Goal: Transaction & Acquisition: Obtain resource

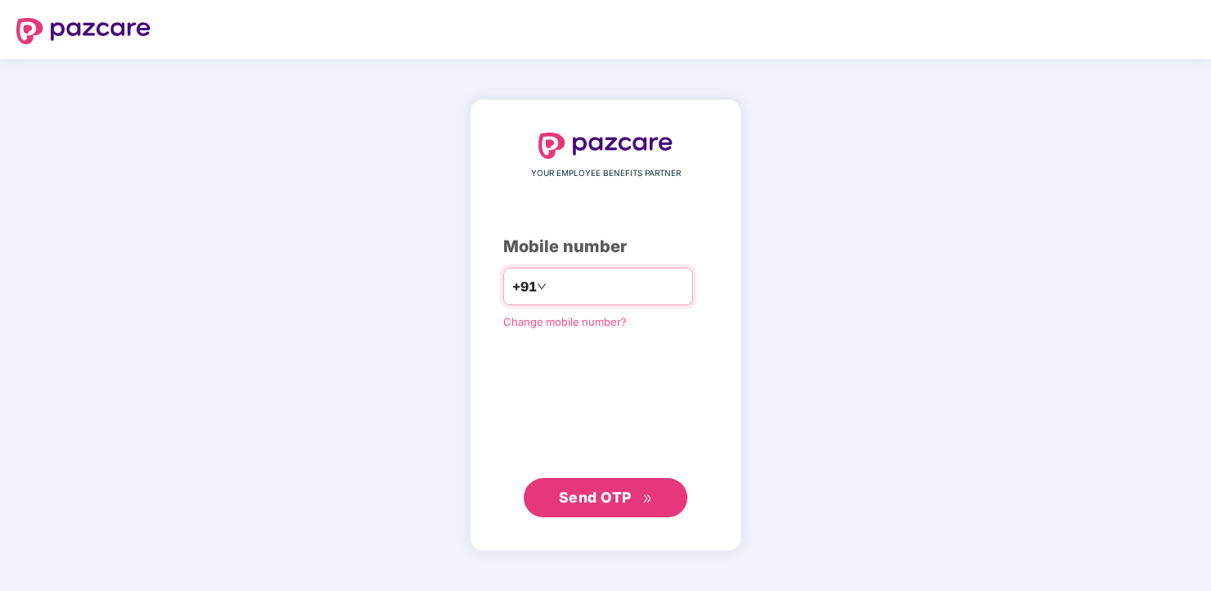
click at [549, 303] on div "+91" at bounding box center [598, 287] width 190 height 38
click at [550, 293] on input "number" at bounding box center [617, 286] width 134 height 26
type input "**********"
click at [572, 499] on span "Send OTP" at bounding box center [595, 496] width 73 height 17
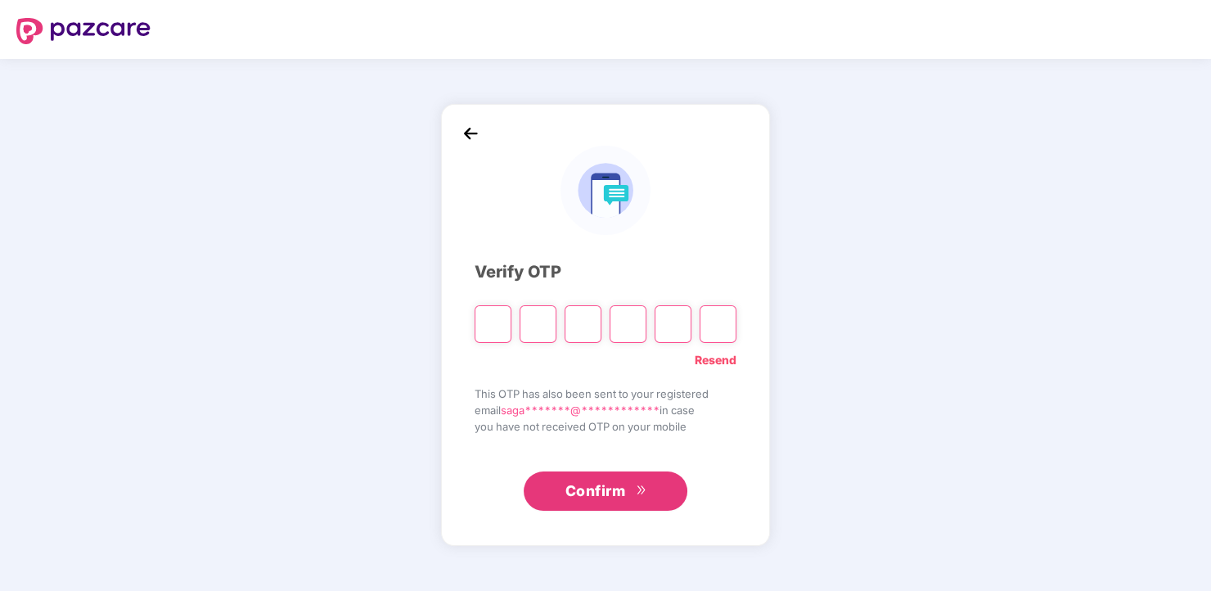
type input "*"
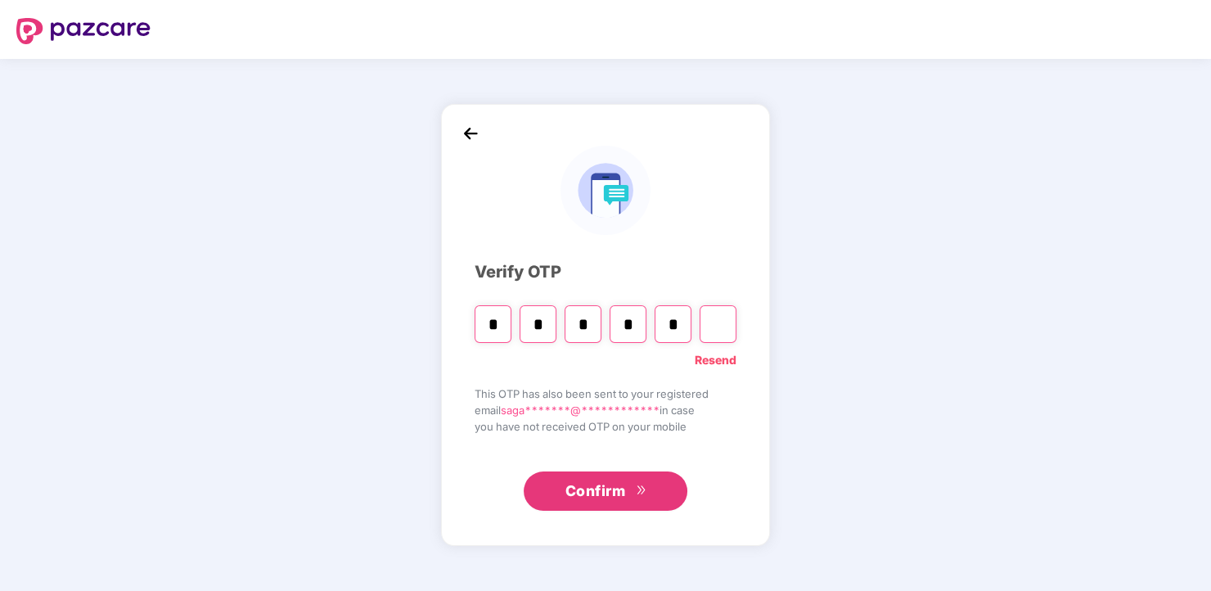
type input "*"
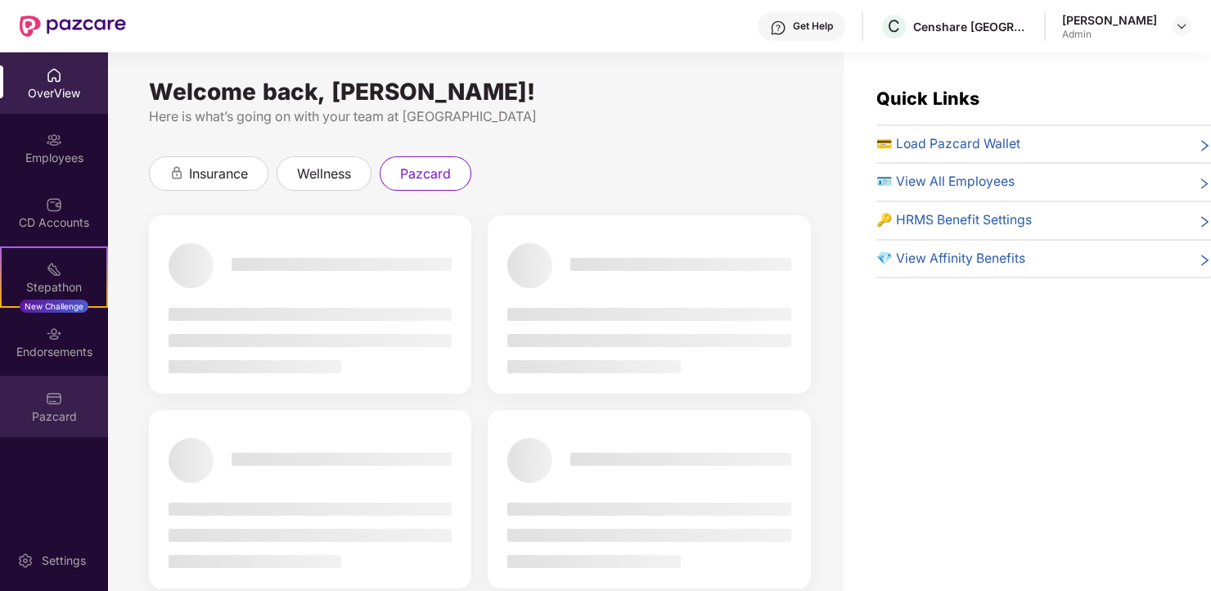
click at [56, 404] on img at bounding box center [54, 398] width 16 height 16
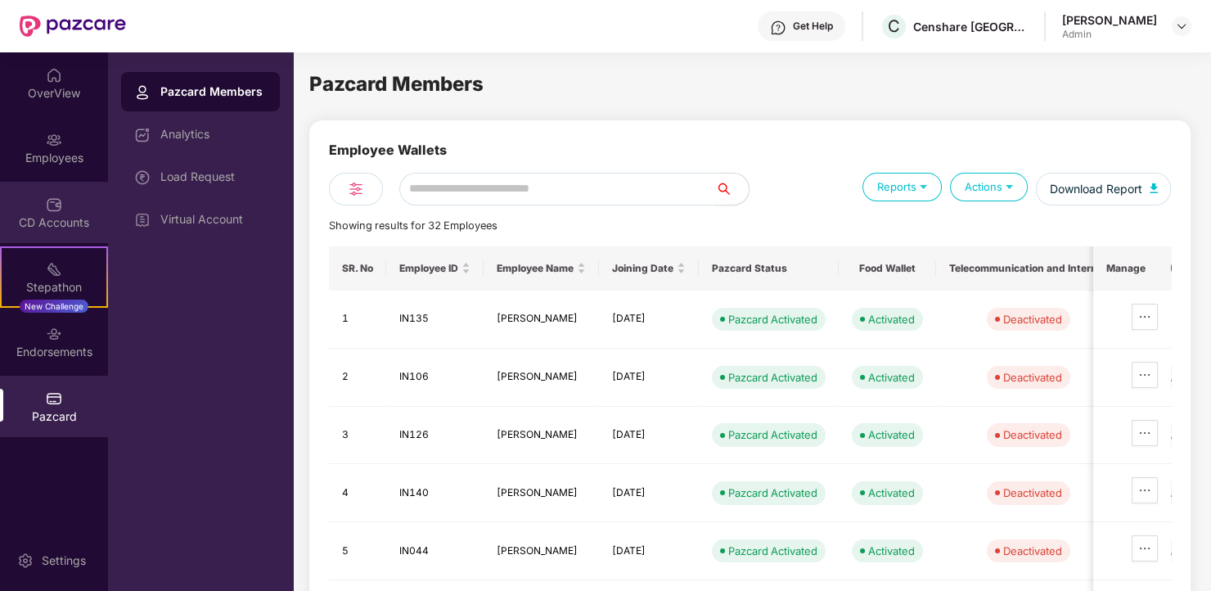
click at [61, 201] on img at bounding box center [54, 204] width 16 height 16
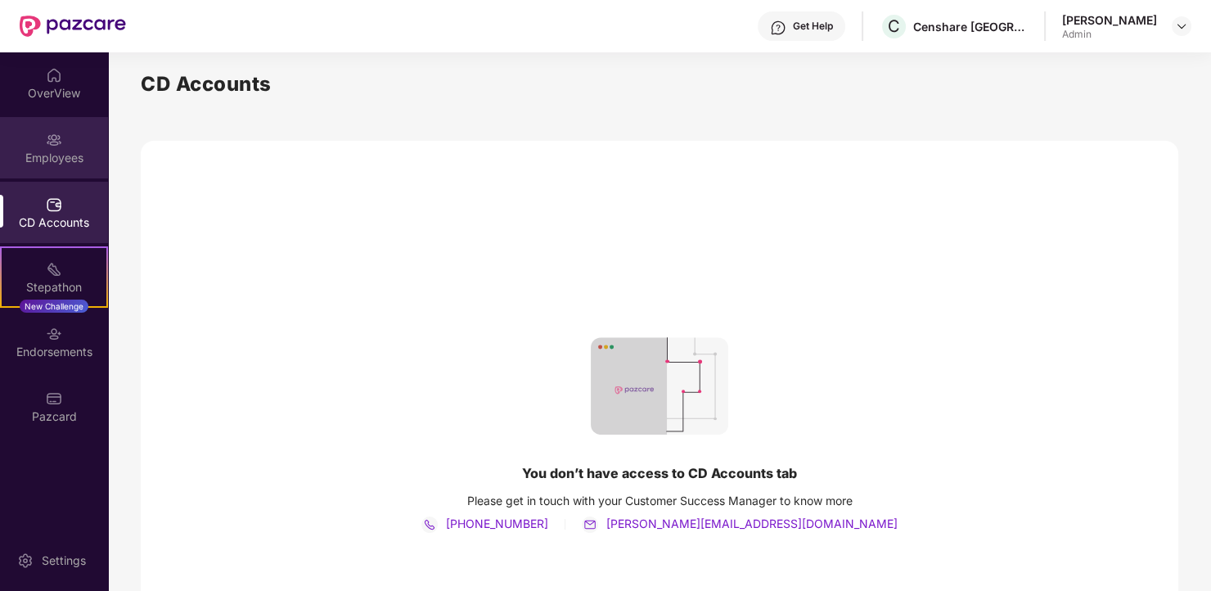
click at [62, 145] on div "Employees" at bounding box center [54, 147] width 108 height 61
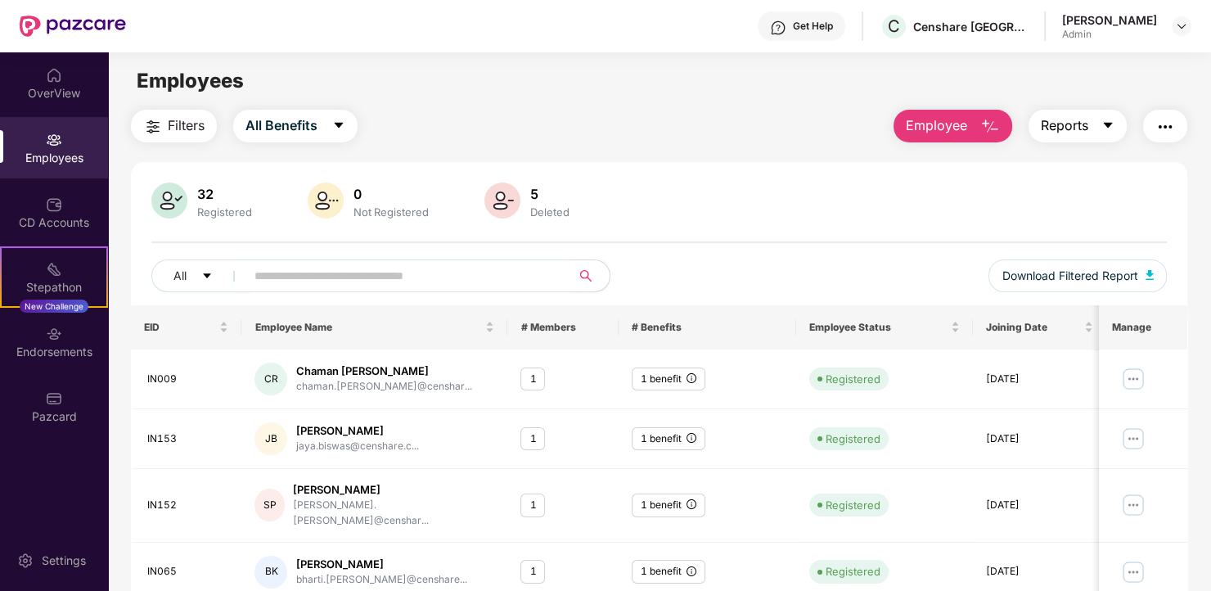
click at [1102, 129] on icon "caret-down" at bounding box center [1108, 125] width 13 height 13
click at [1169, 124] on img "button" at bounding box center [1166, 127] width 20 height 20
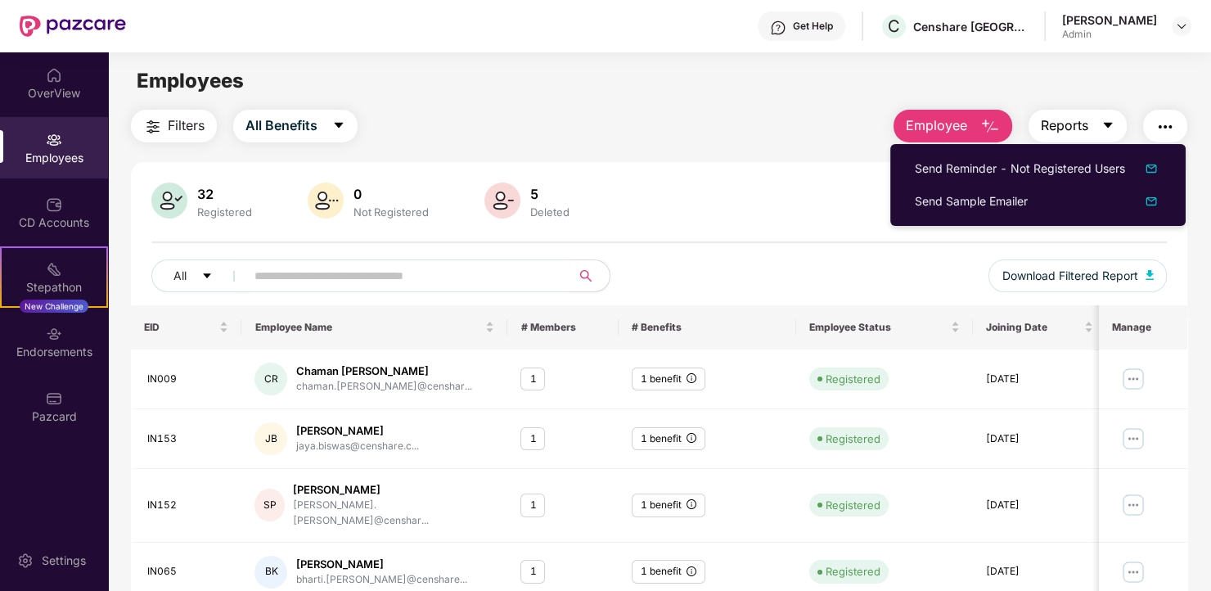
click at [1057, 131] on span "Reports" at bounding box center [1064, 125] width 47 height 20
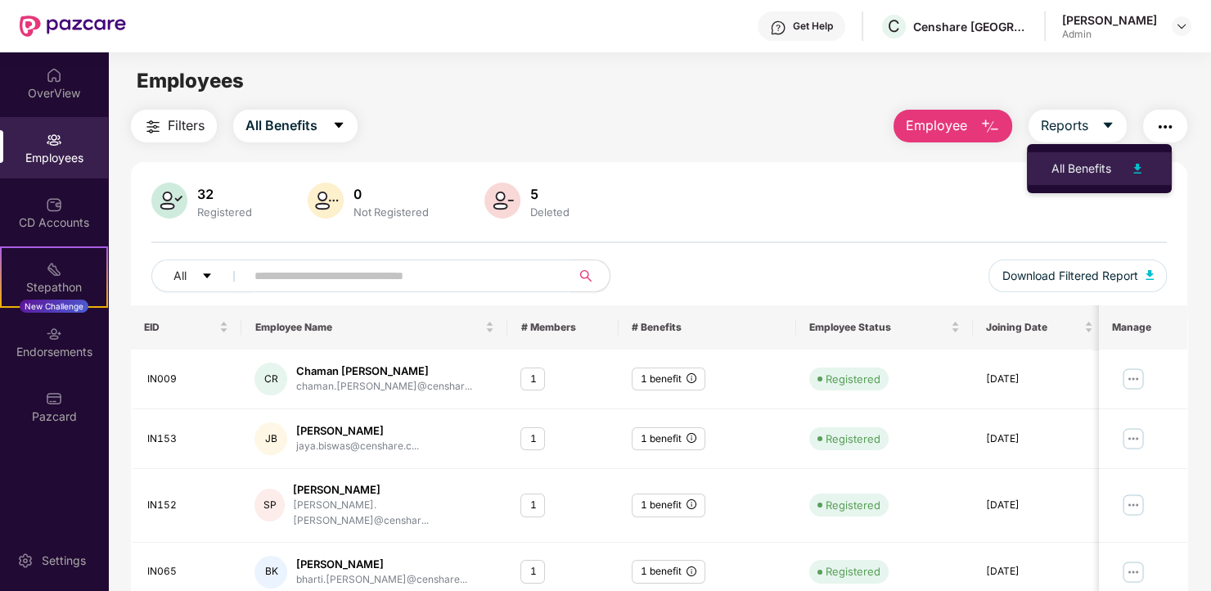
click at [1086, 170] on div "All Benefits" at bounding box center [1082, 169] width 60 height 18
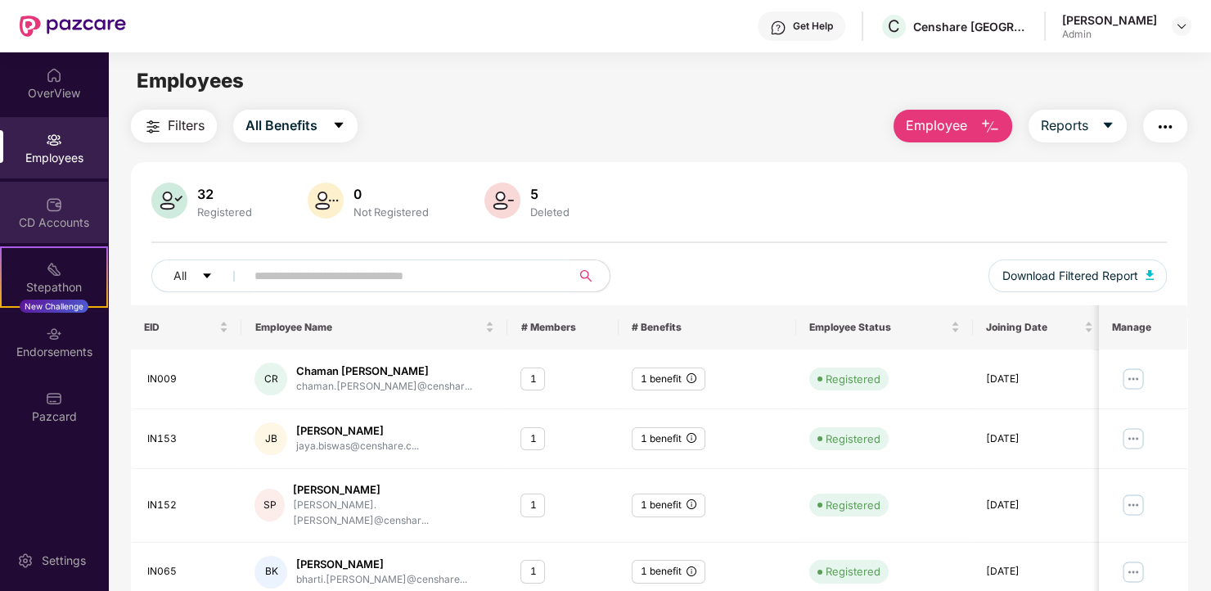
click at [57, 189] on div "CD Accounts" at bounding box center [54, 212] width 108 height 61
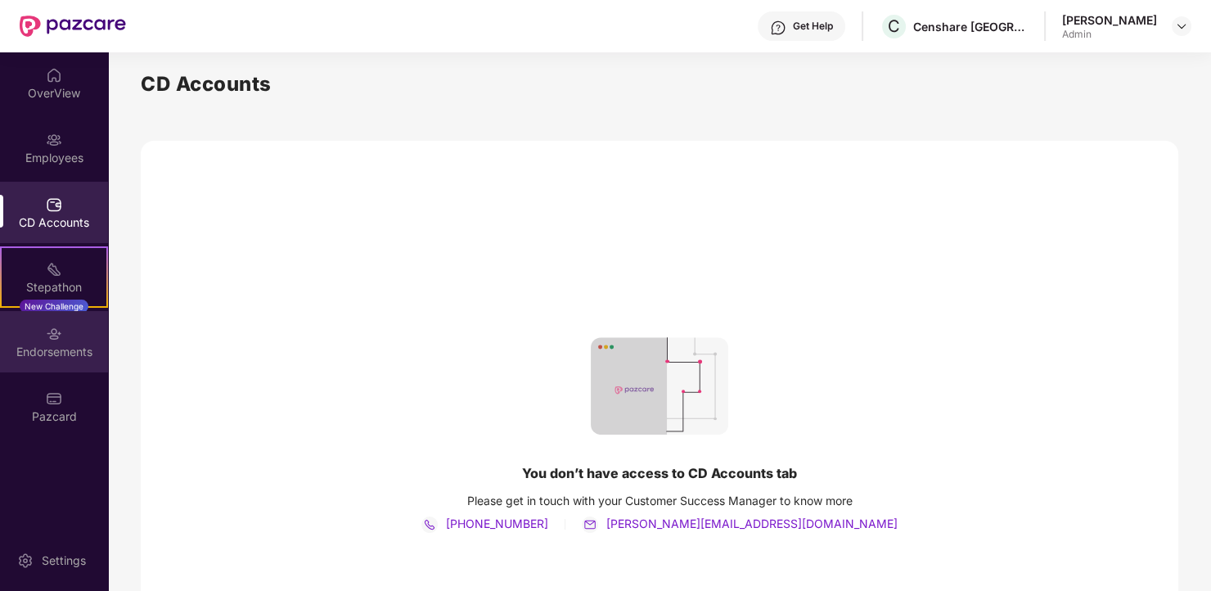
click at [57, 335] on img at bounding box center [54, 334] width 16 height 16
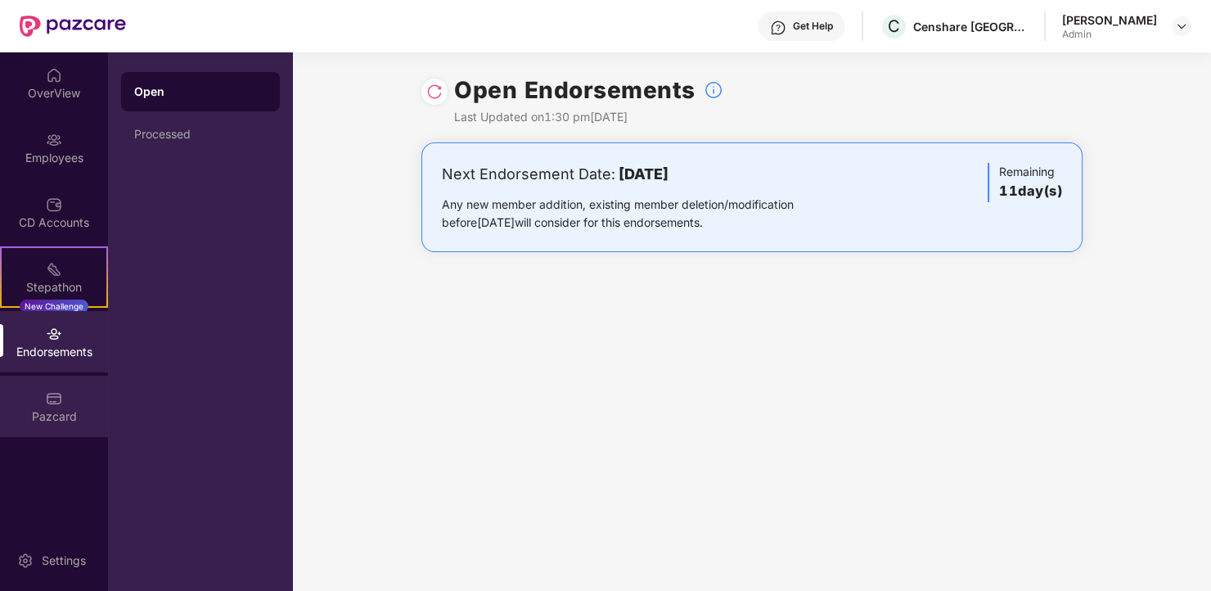
click at [61, 399] on img at bounding box center [54, 398] width 16 height 16
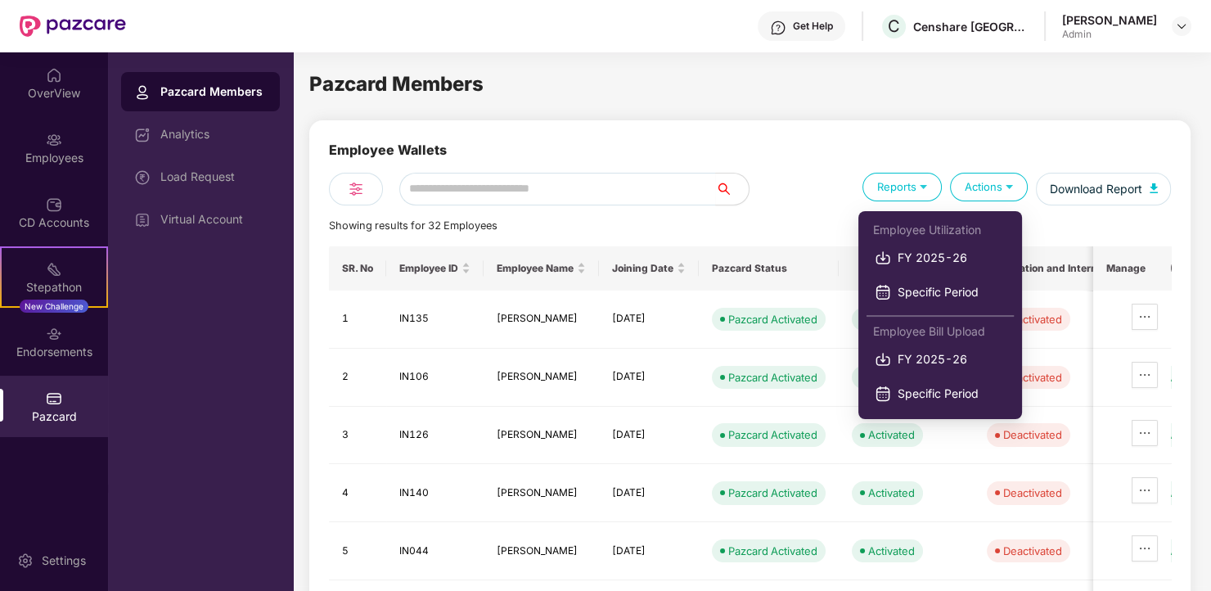
click at [931, 183] on div "Reports" at bounding box center [902, 187] width 79 height 29
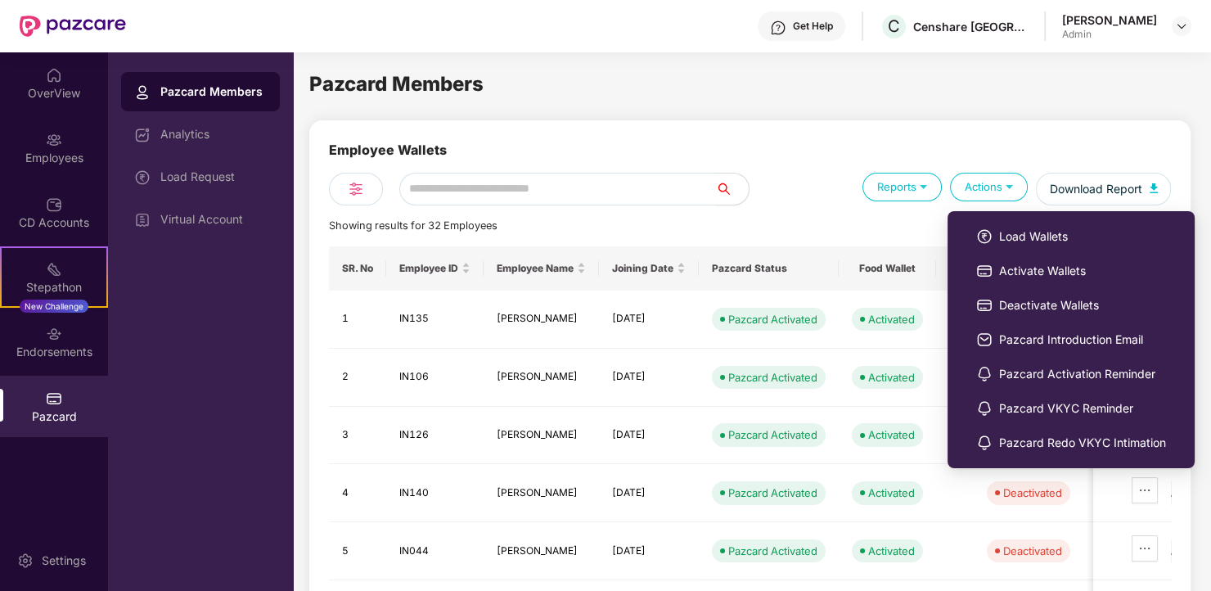
click at [1002, 187] on img at bounding box center [1010, 186] width 16 height 16
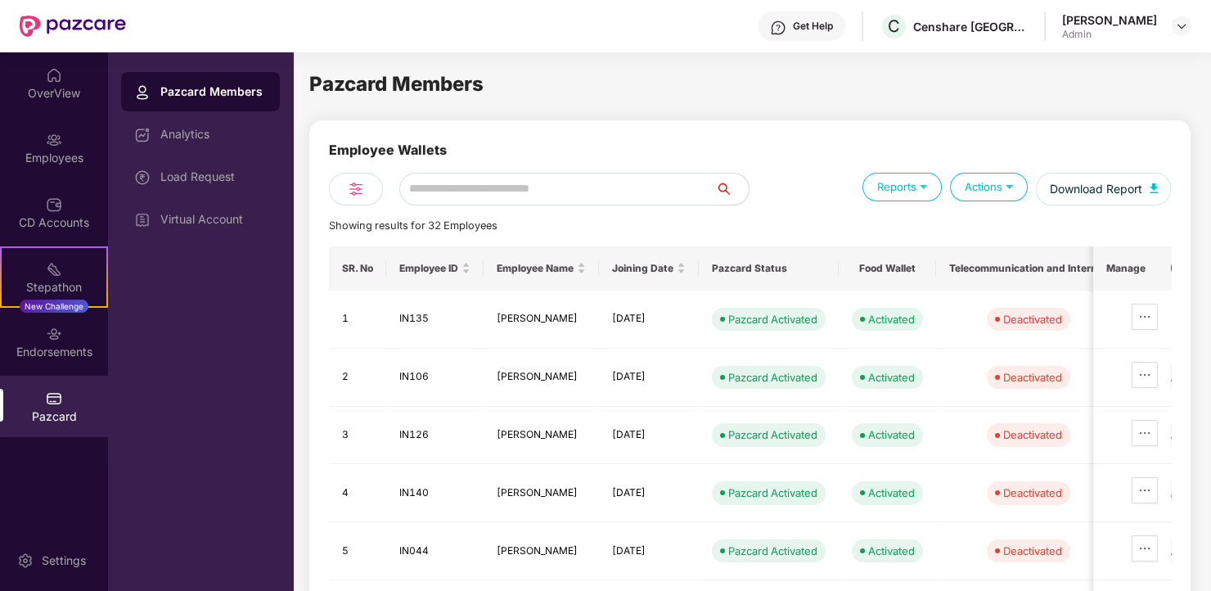
click at [1002, 187] on img at bounding box center [1010, 186] width 16 height 16
click at [1153, 185] on img "button" at bounding box center [1154, 188] width 8 height 10
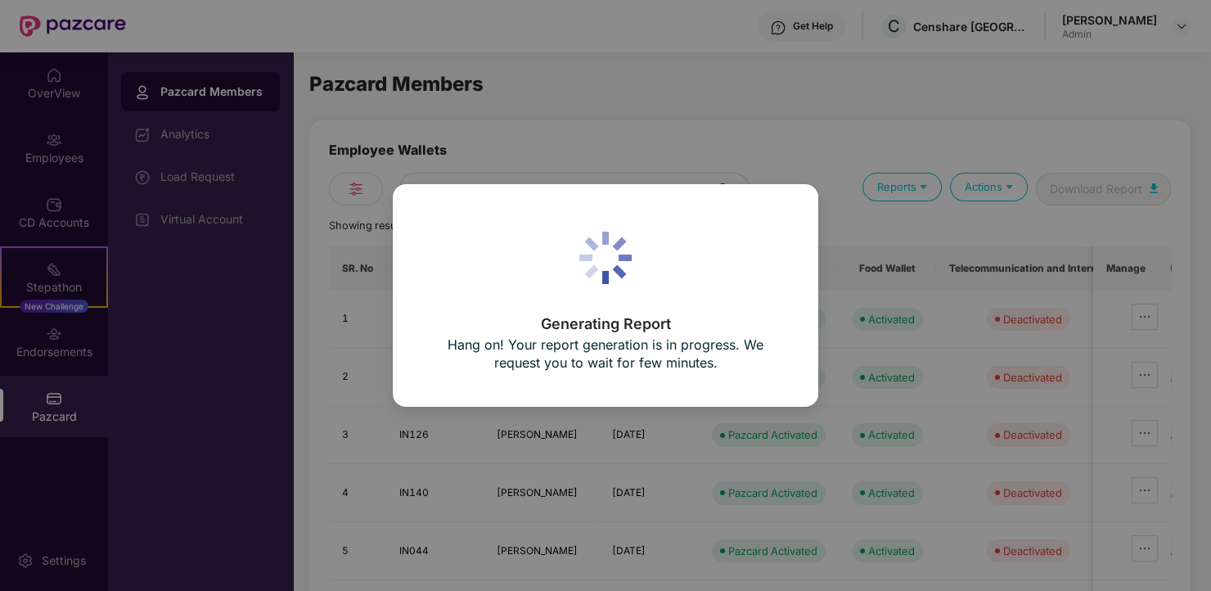
click at [661, 349] on p "Hang on! Your report generation is in progress. We request you to wait for few …" at bounding box center [605, 354] width 363 height 36
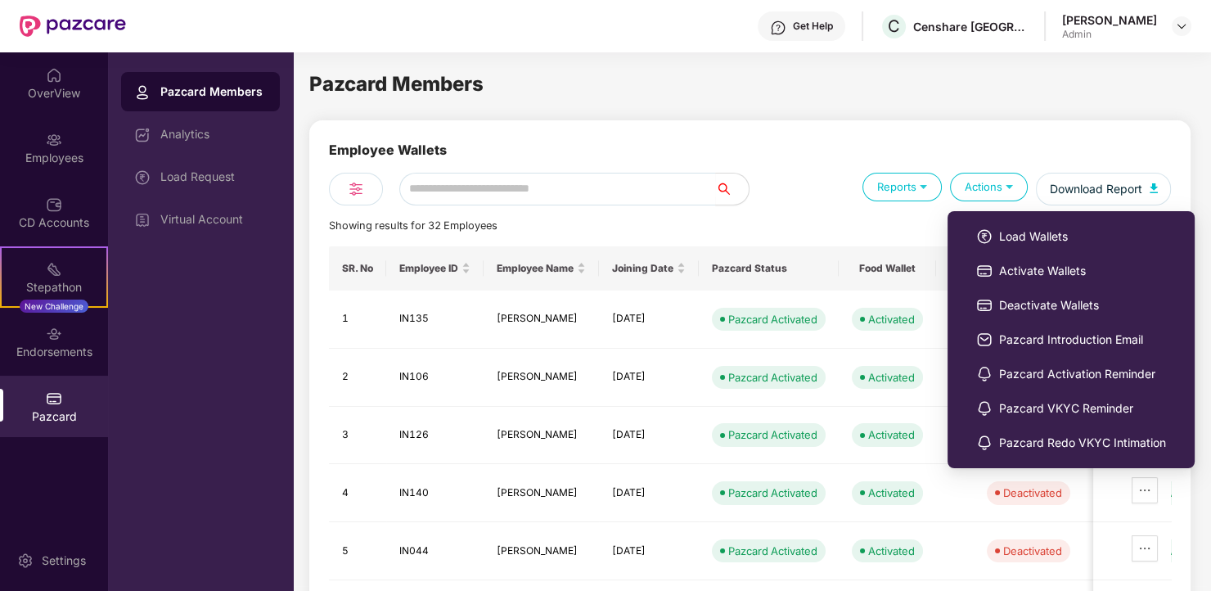
click at [1003, 181] on img at bounding box center [1010, 186] width 16 height 16
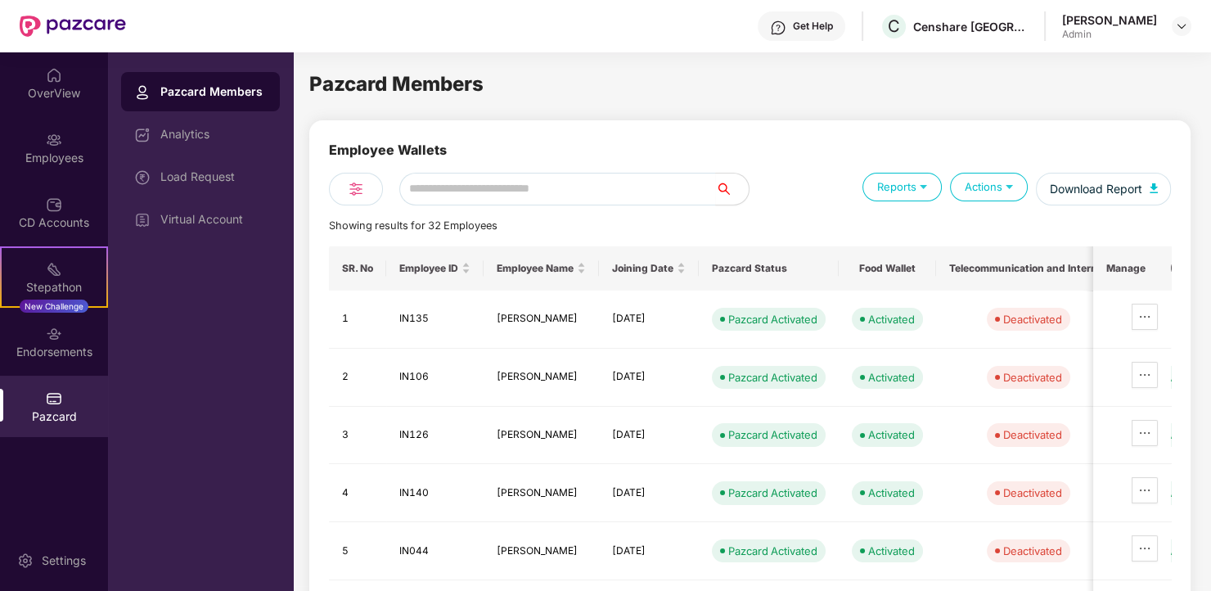
click at [1003, 181] on img at bounding box center [1010, 186] width 16 height 16
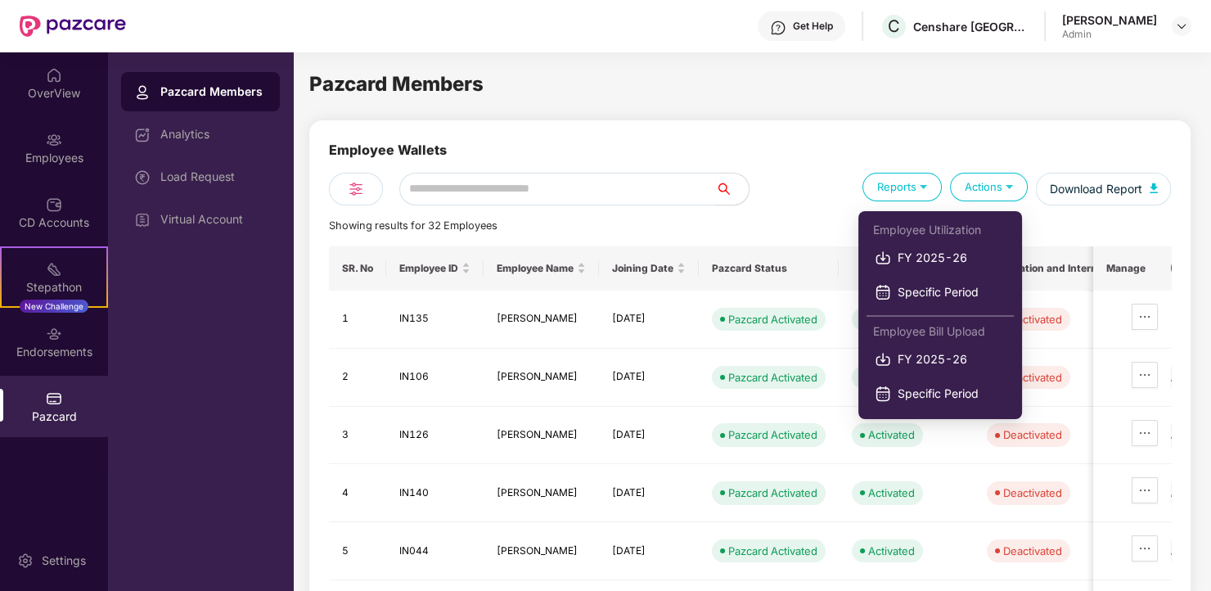
click at [919, 187] on img at bounding box center [924, 186] width 16 height 16
click at [927, 259] on span "FY 2025-26" at bounding box center [952, 258] width 108 height 18
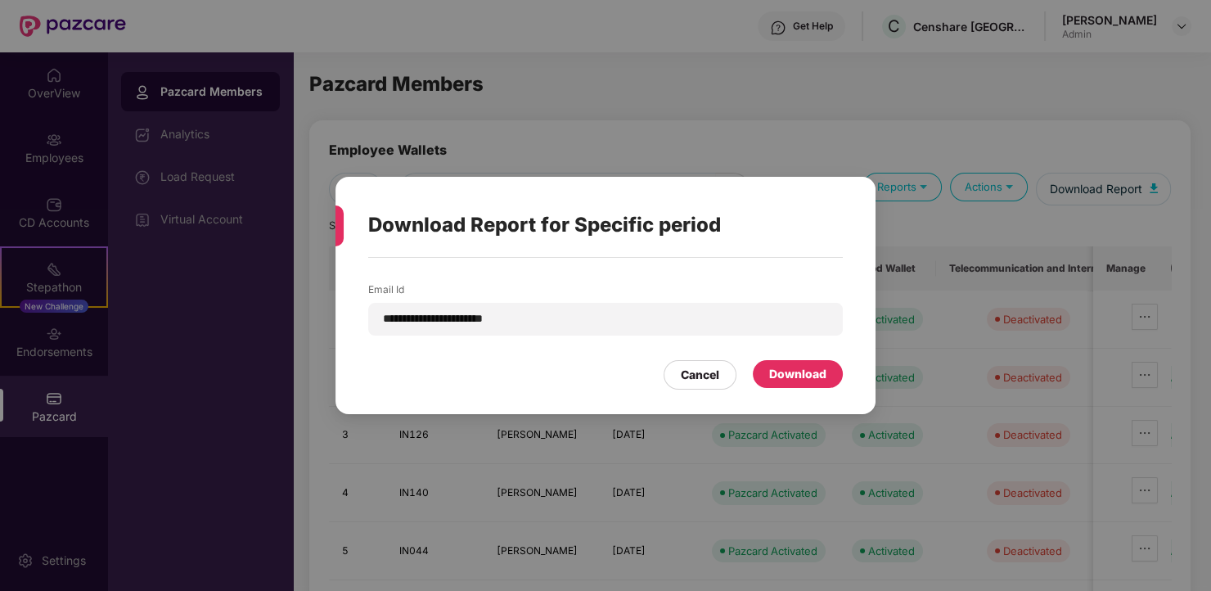
click at [826, 374] on div "Download" at bounding box center [797, 374] width 57 height 18
